Goal: Information Seeking & Learning: Find specific fact

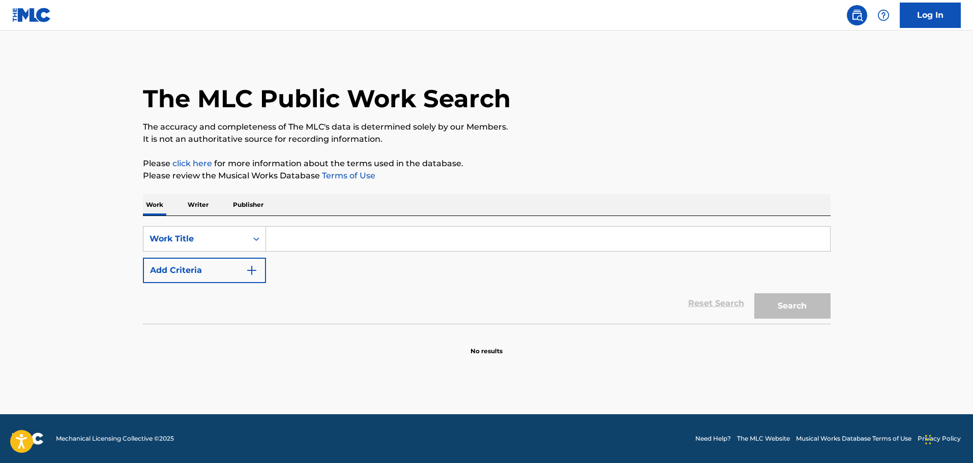
click at [287, 239] on input "Search Form" at bounding box center [548, 239] width 564 height 24
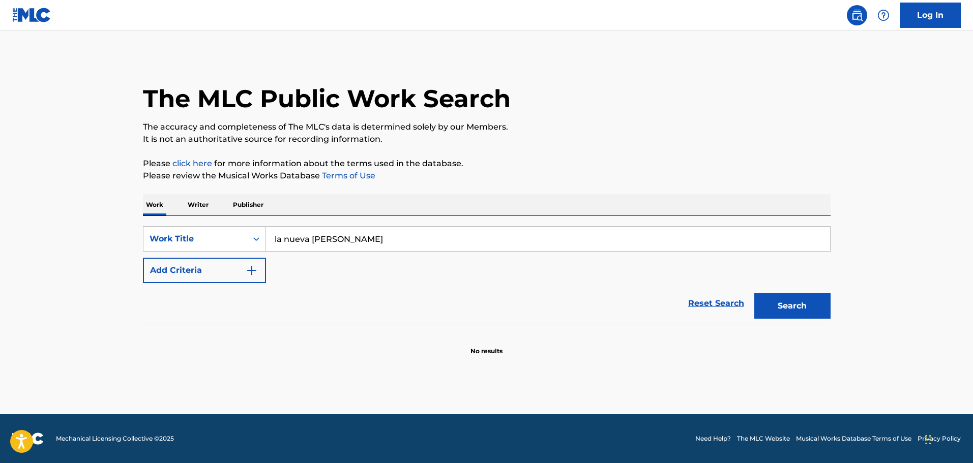
type input "la nueva [PERSON_NAME]"
click at [754, 294] on button "Search" at bounding box center [792, 306] width 76 height 25
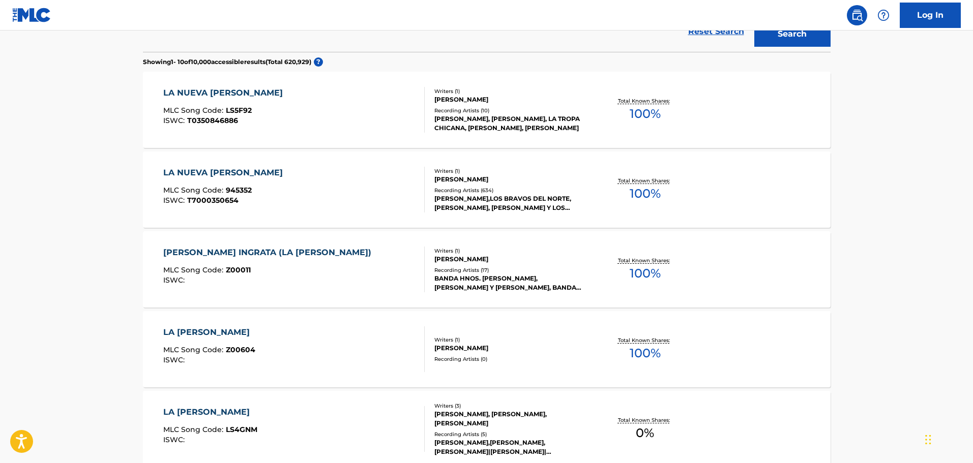
scroll to position [204, 0]
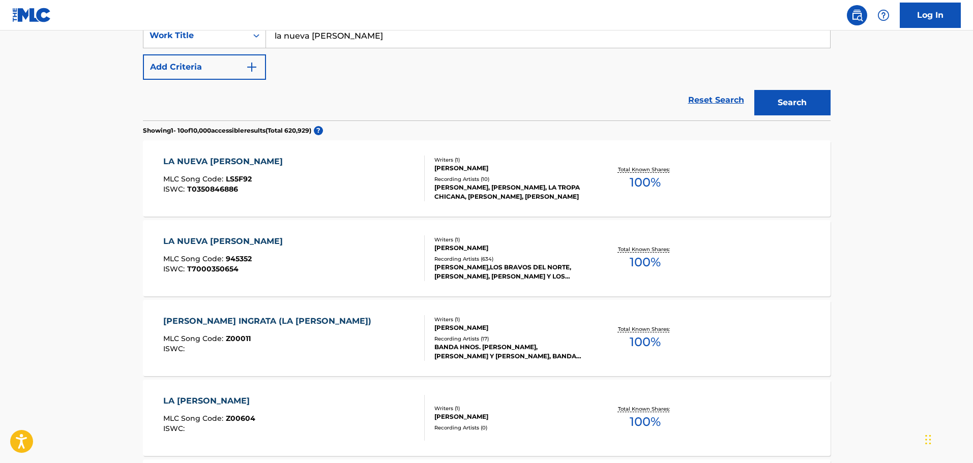
click at [292, 246] on div "LA NUEVA [PERSON_NAME] MLC Song Code : 945352 ISWC : T7000350654" at bounding box center [293, 259] width 261 height 46
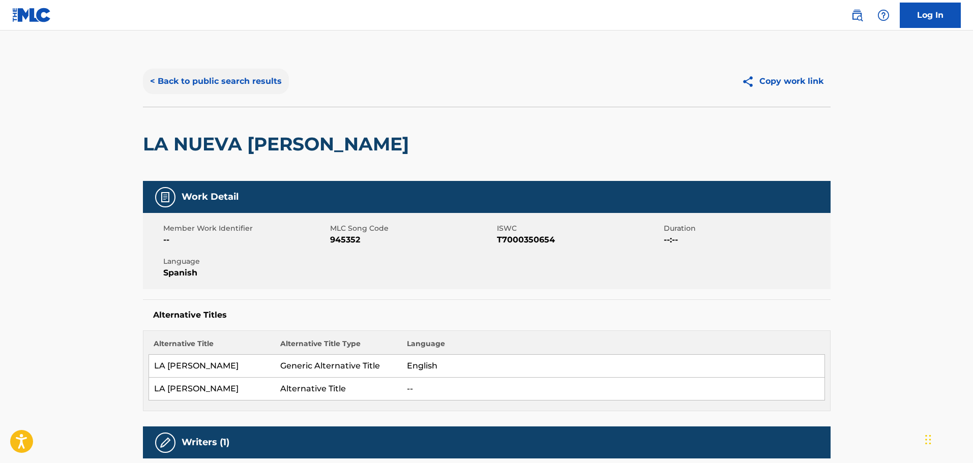
click at [231, 82] on button "< Back to public search results" at bounding box center [216, 81] width 146 height 25
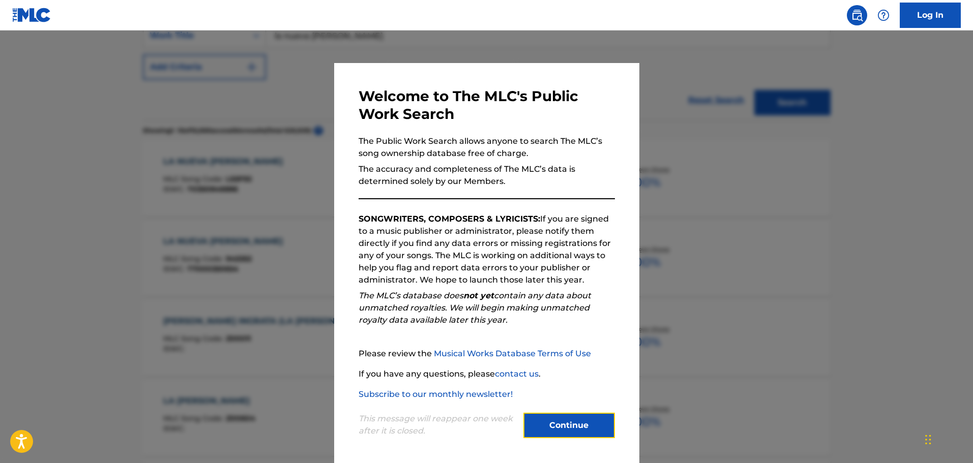
click at [570, 430] on button "Continue" at bounding box center [570, 425] width 92 height 25
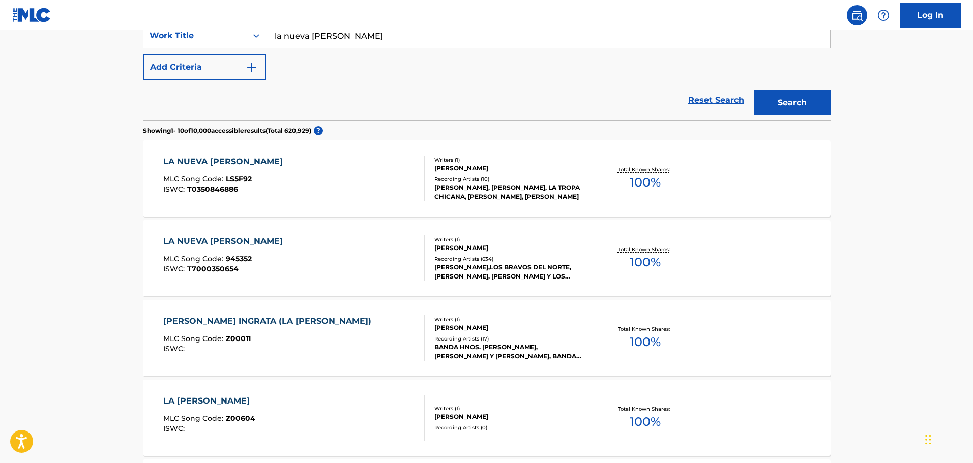
click at [329, 189] on div "LA NUEVA [PERSON_NAME] MLC Song Code : LS5F92 ISWC : T0350846886" at bounding box center [293, 179] width 261 height 46
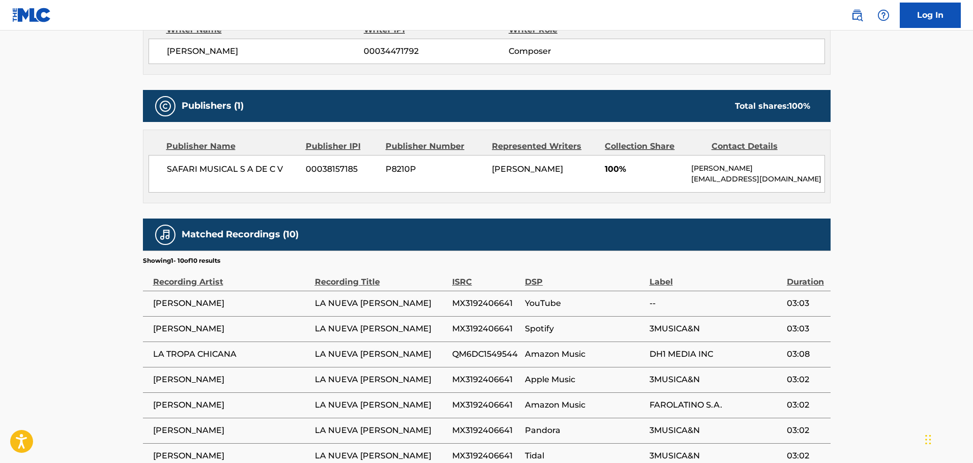
scroll to position [379, 0]
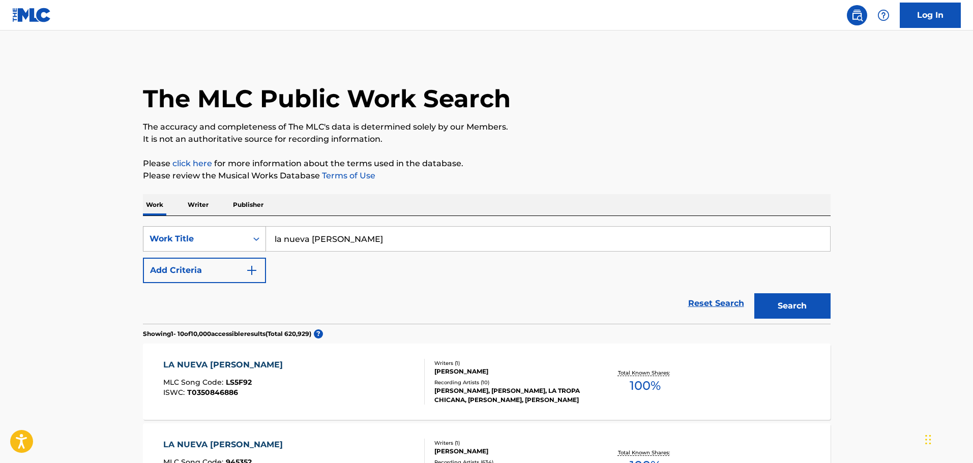
drag, startPoint x: 353, startPoint y: 245, endPoint x: 261, endPoint y: 247, distance: 91.1
click at [261, 247] on div "SearchWithCriteria3ebbba25-f968-45ff-bfac-9c3501977bee Work Title la nueva [PER…" at bounding box center [487, 238] width 688 height 25
type input "MI NEGRA SUERTE"
click at [793, 302] on button "Search" at bounding box center [792, 306] width 76 height 25
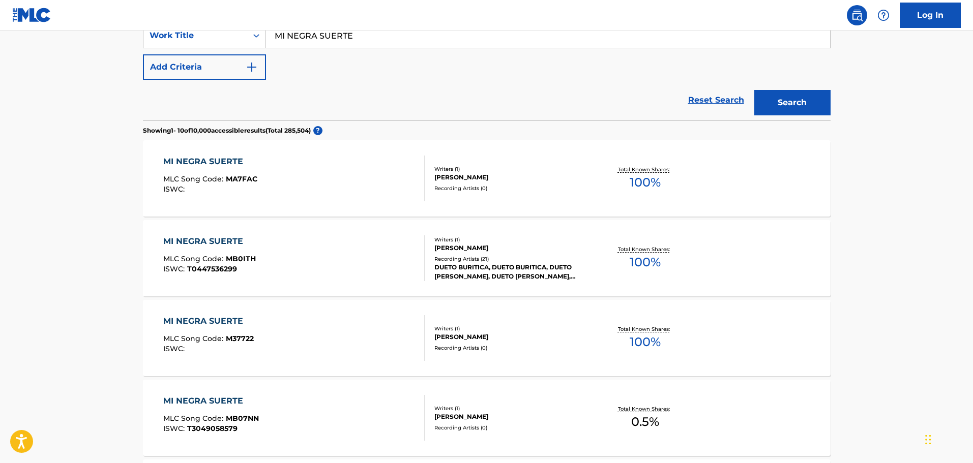
scroll to position [407, 0]
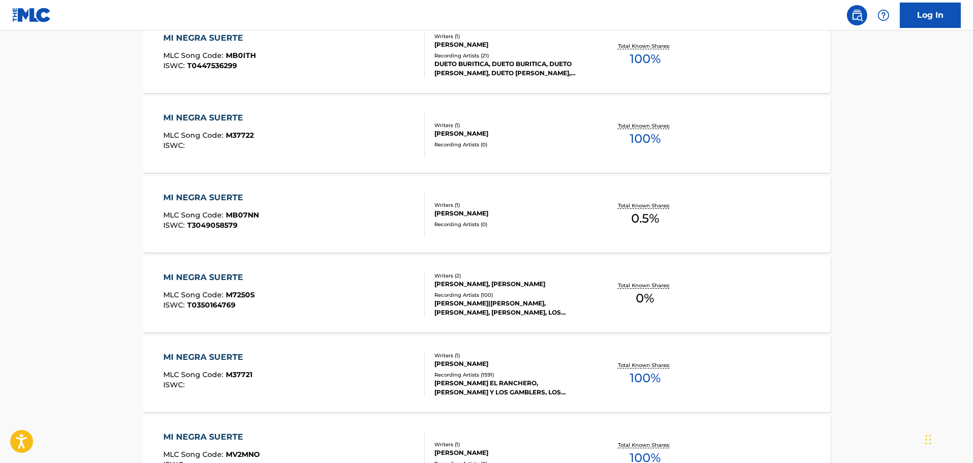
click at [343, 303] on div "MI NEGRA SUERTE MLC Song Code : M7250S ISWC : T0350164769" at bounding box center [293, 295] width 261 height 46
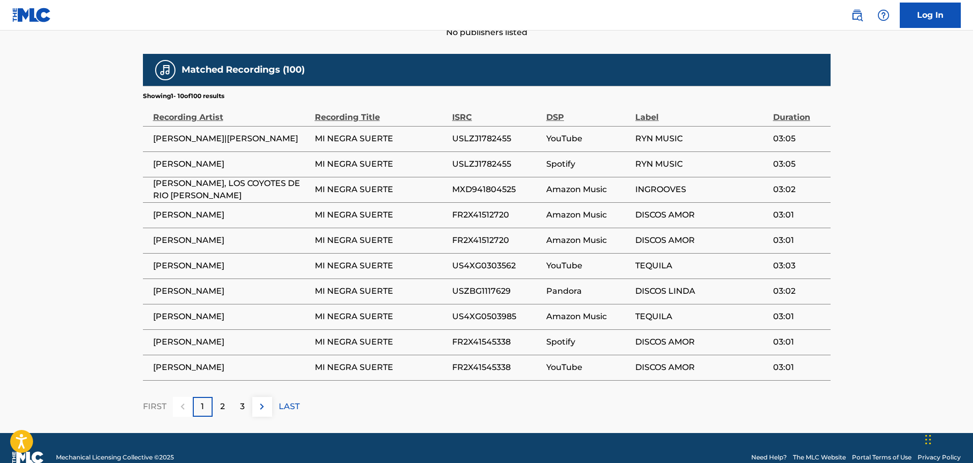
scroll to position [509, 0]
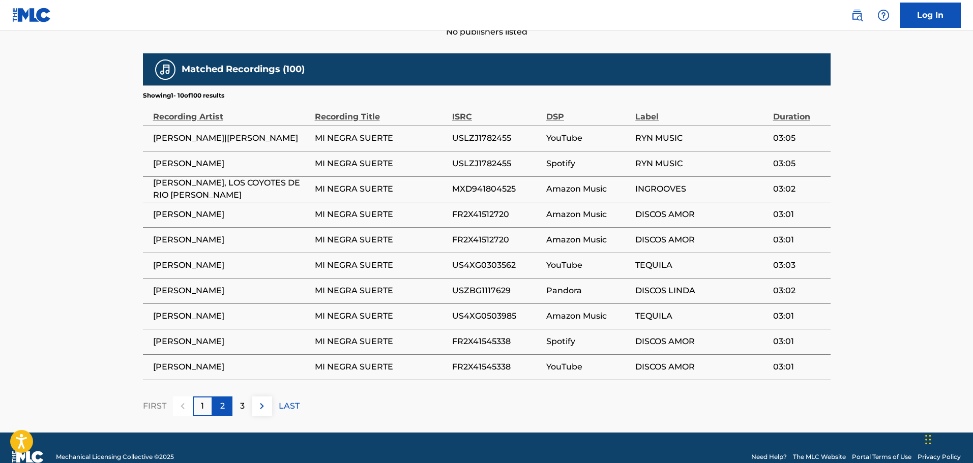
click at [222, 404] on p "2" at bounding box center [222, 406] width 5 height 12
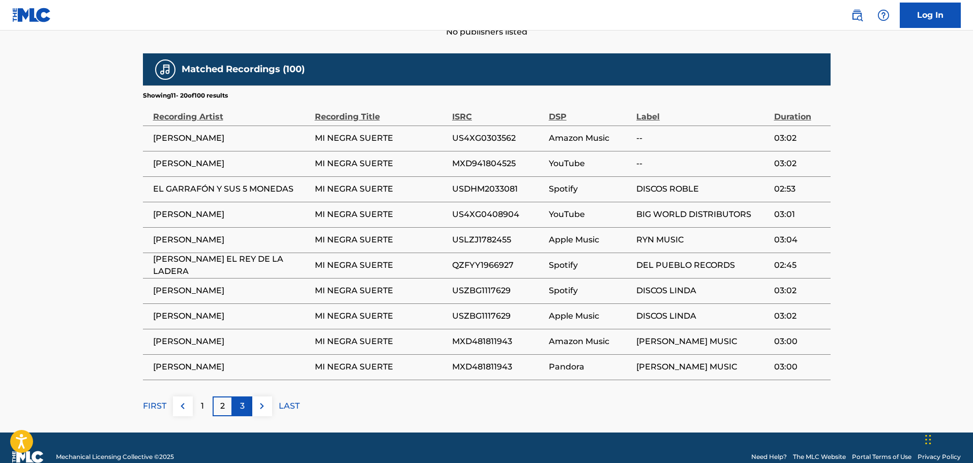
click at [236, 409] on div "3" at bounding box center [242, 407] width 20 height 20
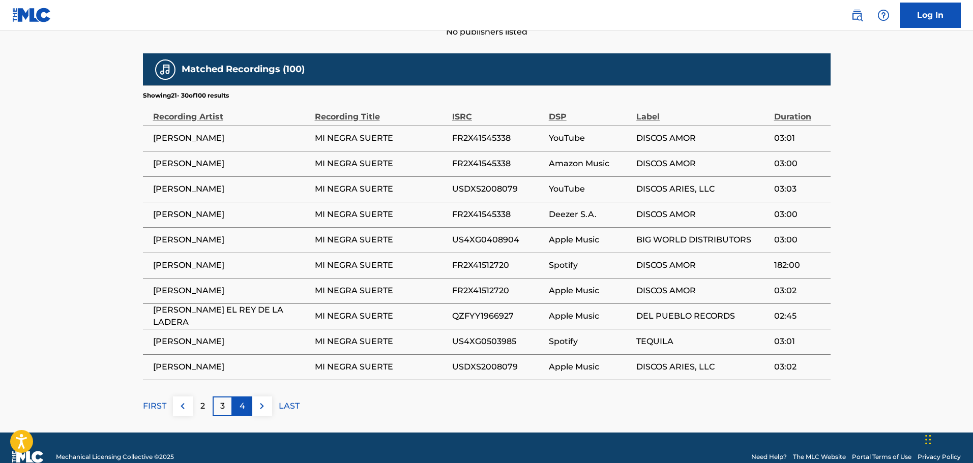
click at [247, 410] on div "4" at bounding box center [242, 407] width 20 height 20
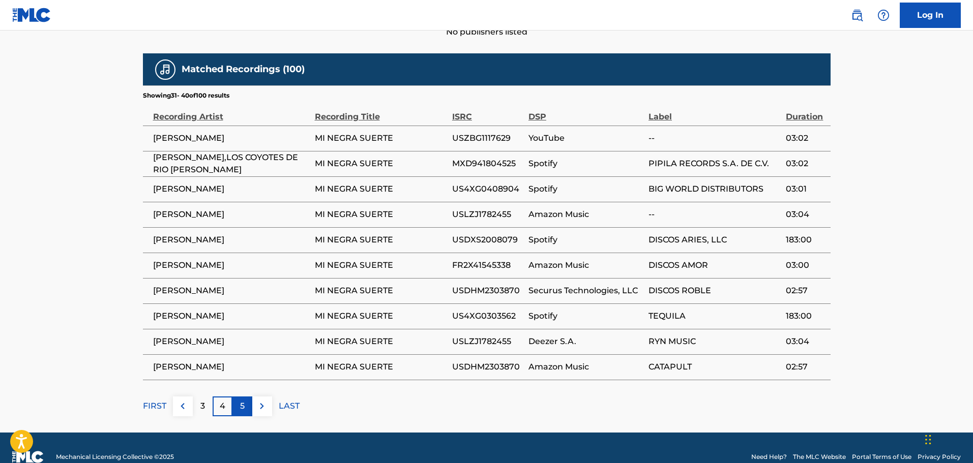
click at [247, 408] on div "5" at bounding box center [242, 407] width 20 height 20
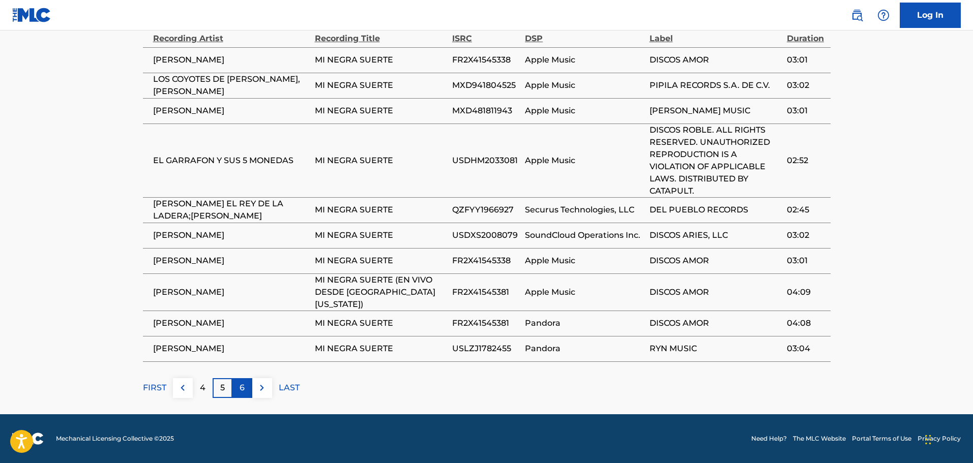
click at [246, 391] on div "6" at bounding box center [242, 389] width 20 height 20
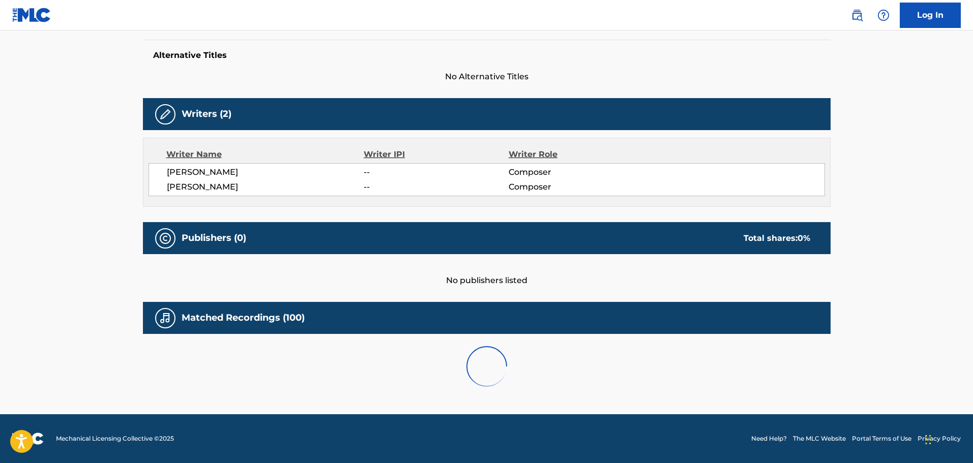
scroll to position [527, 0]
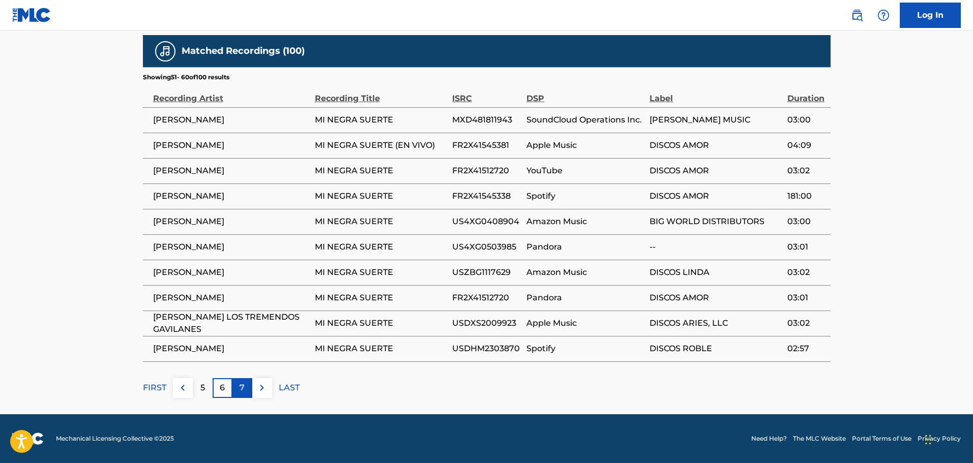
click at [240, 389] on p "7" at bounding box center [242, 388] width 5 height 12
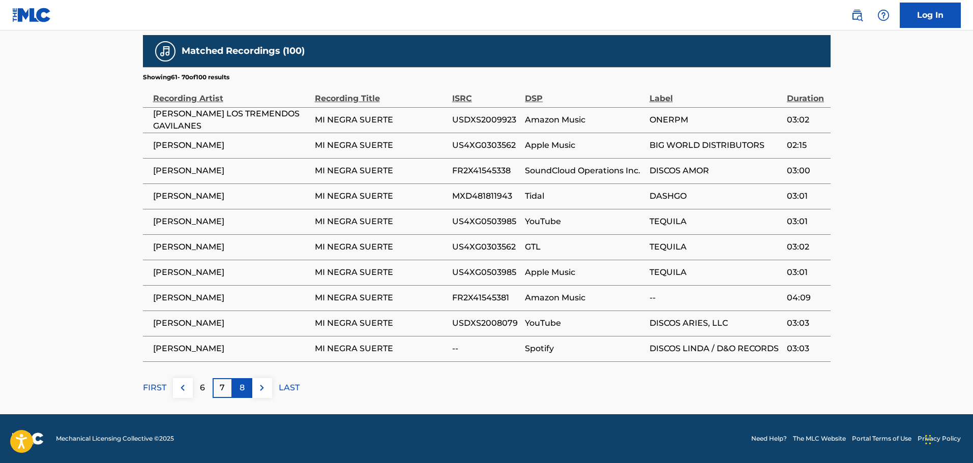
click at [240, 386] on p "8" at bounding box center [242, 388] width 5 height 12
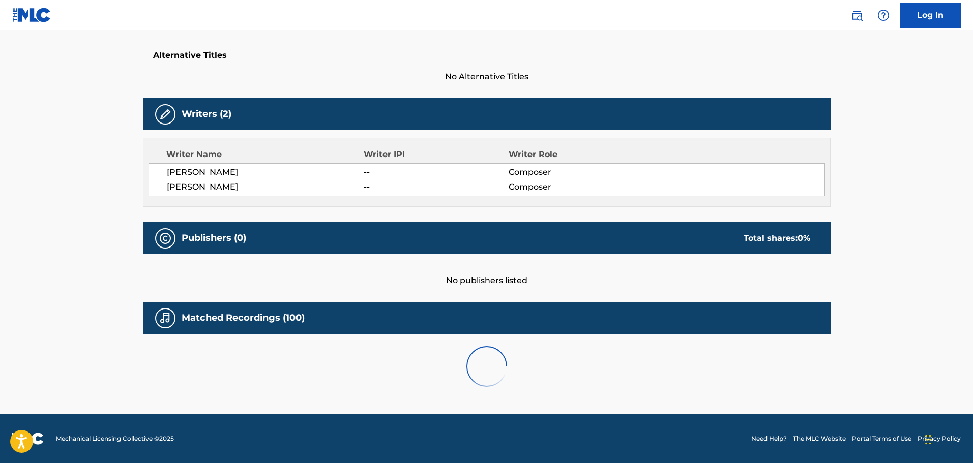
scroll to position [575, 0]
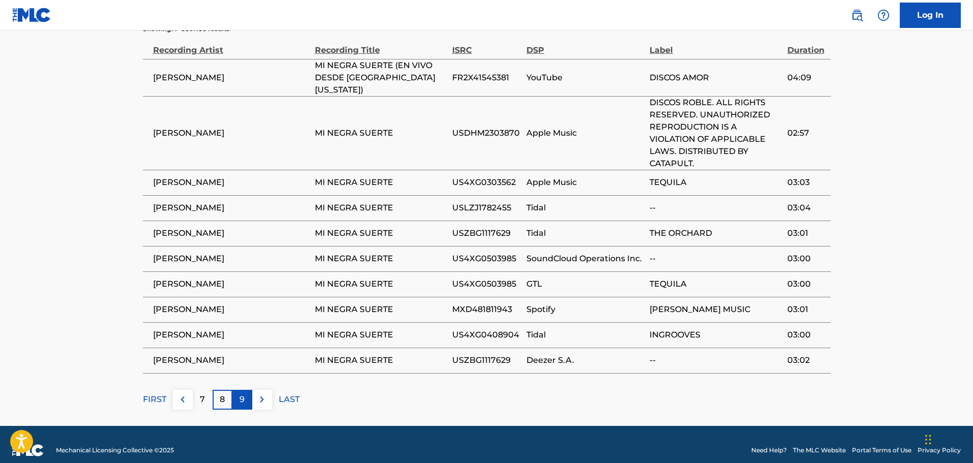
click at [242, 394] on p "9" at bounding box center [242, 400] width 5 height 12
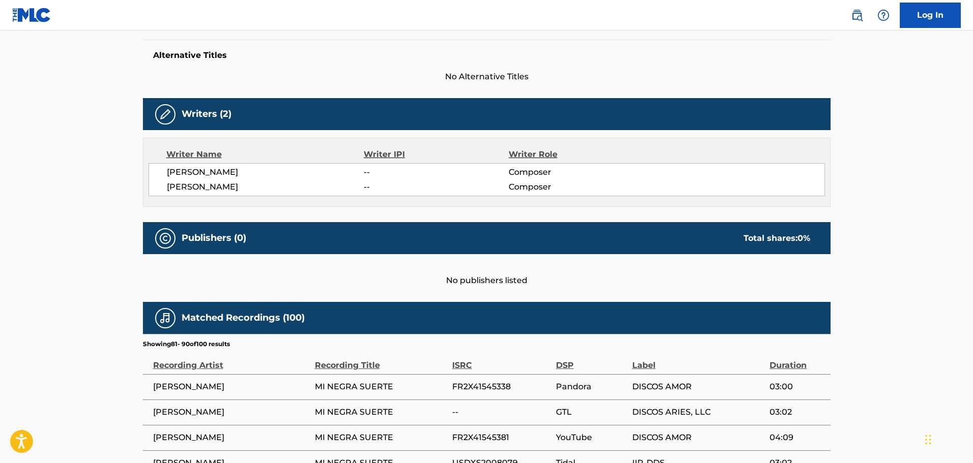
scroll to position [527, 0]
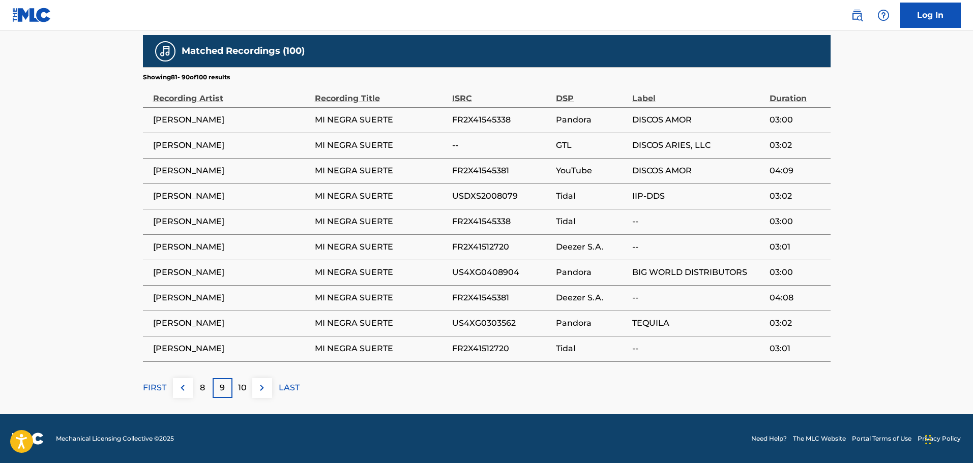
click at [242, 392] on p "10" at bounding box center [242, 388] width 9 height 12
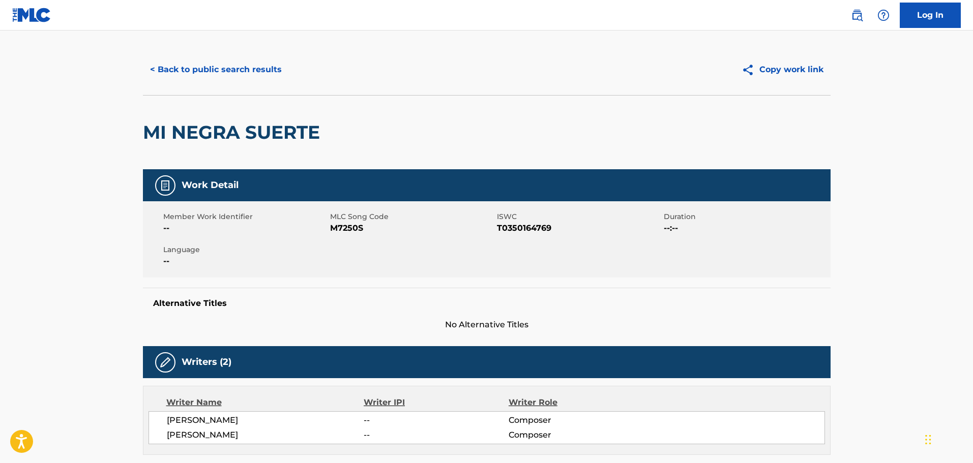
scroll to position [0, 0]
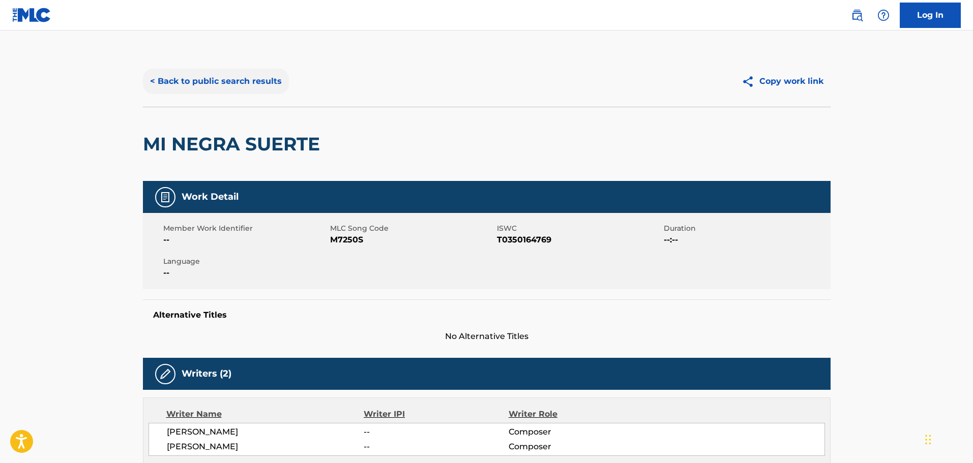
click at [246, 76] on button "< Back to public search results" at bounding box center [216, 81] width 146 height 25
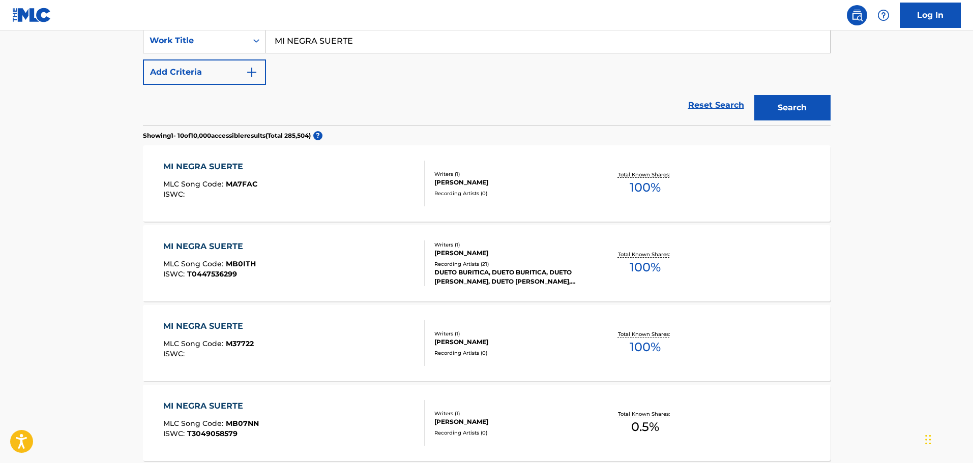
scroll to position [121, 0]
